Goal: Go to known website: Access a specific website the user already knows

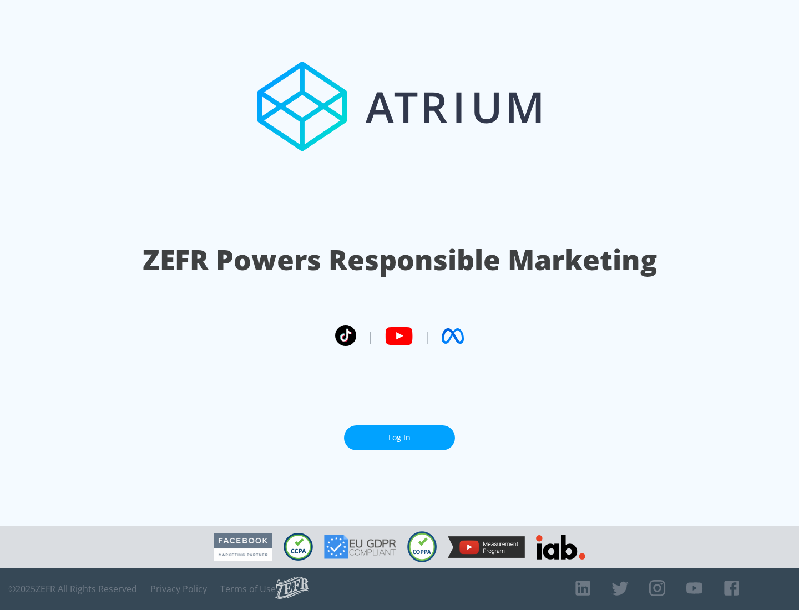
click at [400, 438] on link "Log In" at bounding box center [399, 438] width 111 height 25
